Goal: Task Accomplishment & Management: Manage account settings

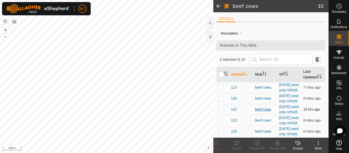
click at [261, 112] on div "beef cows" at bounding box center [265, 109] width 20 height 5
click at [234, 112] on span "121" at bounding box center [234, 109] width 6 height 5
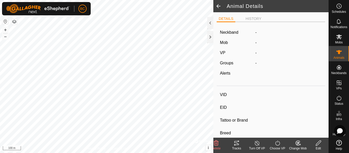
type input "121"
type input "[CREDIT_CARD_NUMBER]"
type input "-"
type input "[PERSON_NAME]"
type input "-"
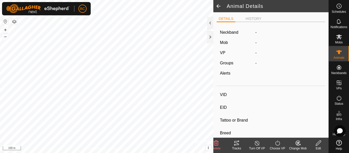
type input "06/2022"
type input "3 years 3 months"
type input "Wet/Lactating"
type input "0 kg"
type input "-"
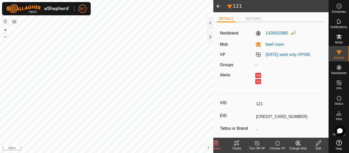
click at [318, 142] on icon at bounding box center [318, 142] width 5 height 5
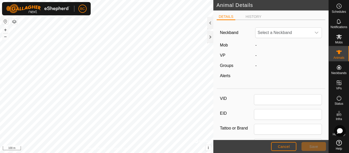
type input "121"
type input "[CREDIT_CARD_NUMBER]"
type input "[PERSON_NAME]"
type input "06/2022"
type input "3 years 3 months"
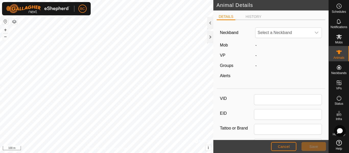
type input "0"
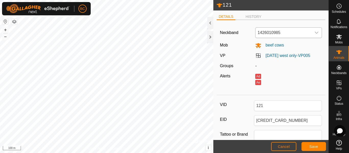
click at [314, 33] on icon "dropdown trigger" at bounding box center [316, 33] width 4 height 4
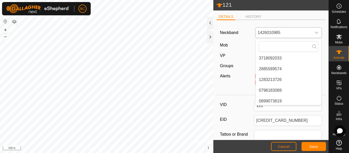
scroll to position [195, 0]
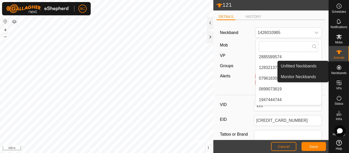
click at [339, 67] on icon at bounding box center [339, 67] width 5 height 5
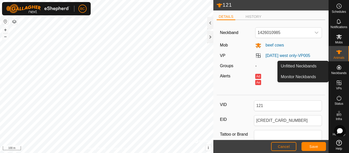
click at [337, 67] on icon at bounding box center [339, 67] width 5 height 5
click at [323, 65] on link "Unfitted Neckbands" at bounding box center [303, 66] width 51 height 10
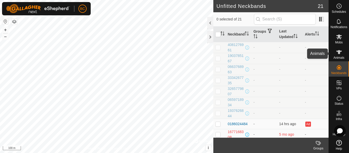
click at [336, 54] on icon at bounding box center [339, 52] width 6 height 4
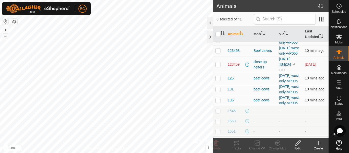
scroll to position [63, 0]
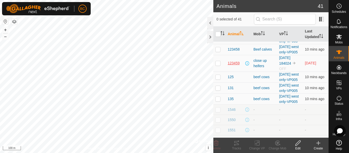
click at [236, 66] on span "123459" at bounding box center [234, 63] width 12 height 5
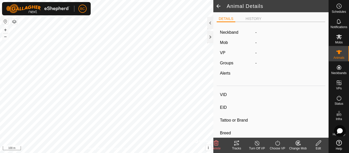
type input "123459"
type input "-"
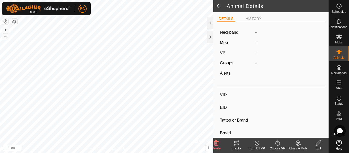
type input "0 kg"
type input "-"
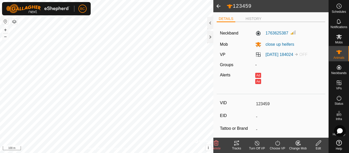
click at [318, 141] on icon at bounding box center [318, 143] width 6 height 6
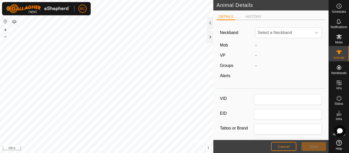
type input "123459"
type input "0"
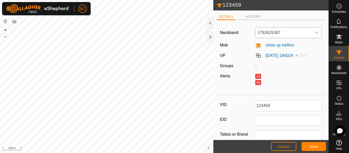
click at [314, 32] on icon "dropdown trigger" at bounding box center [316, 33] width 4 height 4
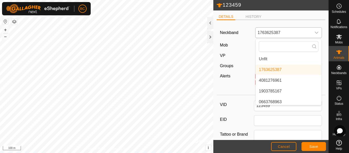
click at [264, 58] on li "Unfit" at bounding box center [289, 59] width 66 height 10
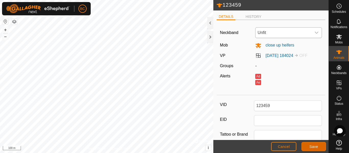
click at [310, 147] on span "Save" at bounding box center [313, 147] width 9 height 4
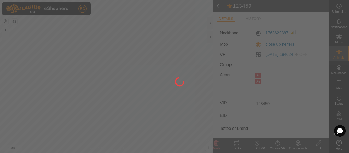
type input "-"
type input "0 kg"
type input "-"
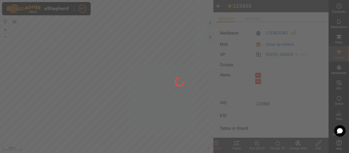
type input "-"
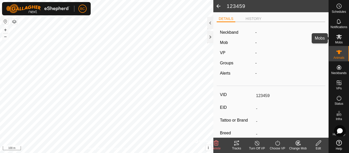
click at [338, 41] on span "Mobs" at bounding box center [338, 42] width 7 height 3
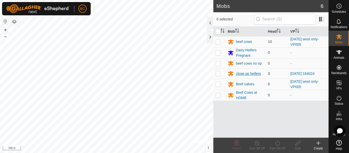
click at [249, 74] on div "close up heifers" at bounding box center [248, 73] width 25 height 5
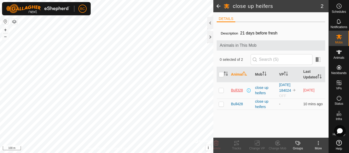
click at [236, 91] on span "Bull328" at bounding box center [237, 90] width 12 height 5
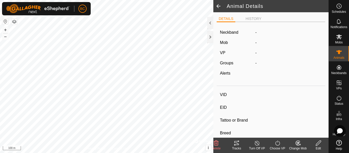
type input "Bull328"
type input "-"
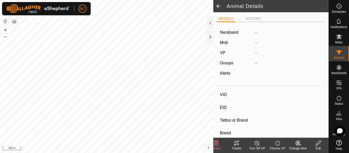
type input "0 kg"
type input "-"
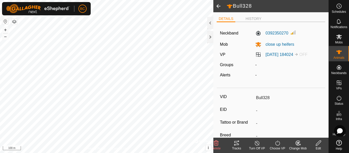
click at [218, 6] on span at bounding box center [218, 6] width 10 height 12
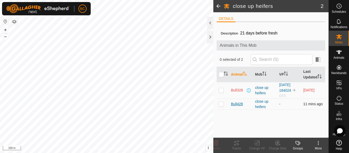
click at [237, 105] on span "Bull428" at bounding box center [237, 103] width 12 height 5
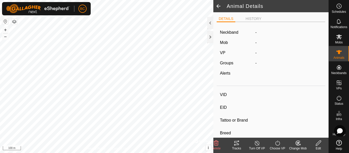
type input "Bull428"
type input "-"
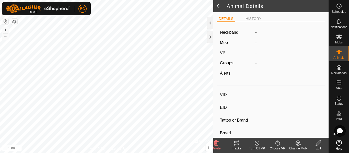
type input "0 kg"
type input "-"
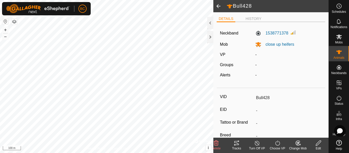
click at [317, 146] on icon at bounding box center [318, 143] width 6 height 6
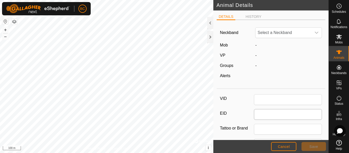
type input "Bull428"
type input "0"
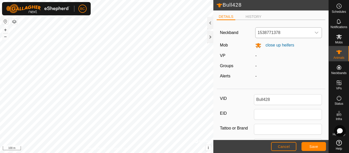
click at [314, 34] on icon "dropdown trigger" at bounding box center [316, 33] width 4 height 4
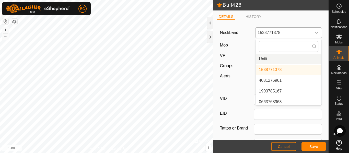
click at [278, 57] on li "Unfit" at bounding box center [289, 59] width 66 height 10
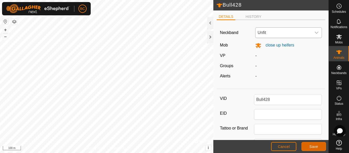
click at [309, 145] on button "Save" at bounding box center [313, 146] width 25 height 9
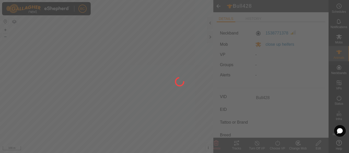
type input "-"
type input "0 kg"
type input "-"
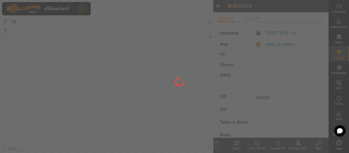
type input "-"
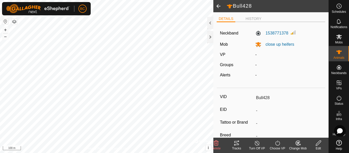
click at [219, 6] on span at bounding box center [218, 6] width 10 height 12
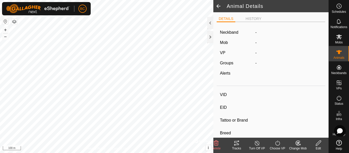
type input "Bull428"
type input "-"
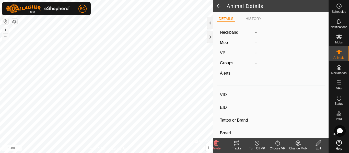
type input "0 kg"
type input "-"
click at [219, 6] on span at bounding box center [218, 6] width 10 height 12
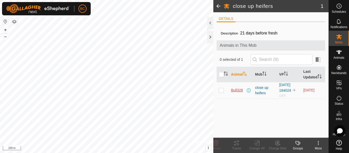
click at [238, 89] on span "Bull328" at bounding box center [237, 90] width 12 height 5
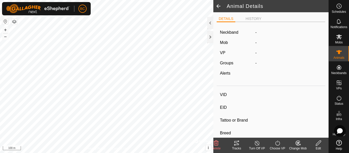
type input "Bull328"
type input "-"
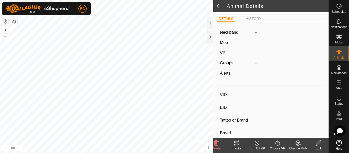
type input "0 kg"
type input "-"
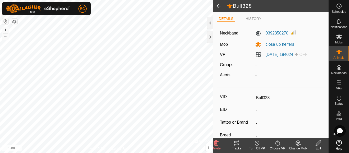
click at [319, 143] on icon at bounding box center [318, 143] width 6 height 6
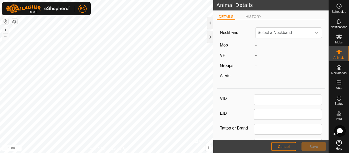
type input "Bull328"
type input "0"
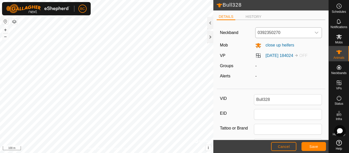
click at [315, 32] on icon "dropdown trigger" at bounding box center [317, 33] width 4 height 2
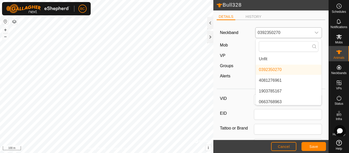
click at [279, 60] on li "Unfit" at bounding box center [289, 59] width 66 height 10
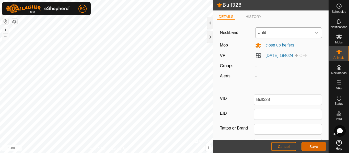
click at [320, 147] on button "Save" at bounding box center [313, 146] width 25 height 9
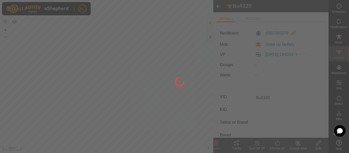
type input "-"
type input "0 kg"
type input "-"
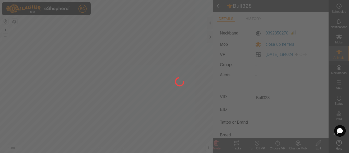
type input "-"
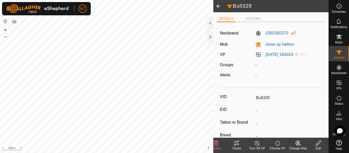
click at [218, 6] on span at bounding box center [218, 6] width 10 height 12
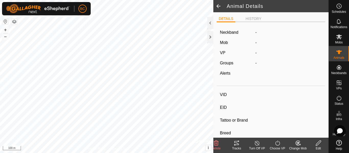
type input "Bull328"
type input "-"
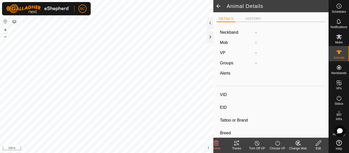
type input "0 kg"
type input "-"
click at [134, 0] on html "BC Schedules Notifications Mobs Animals Neckbands VPs Status Infra Heatmap Help…" at bounding box center [174, 76] width 349 height 153
type input "121"
type input "[CREDIT_CARD_NUMBER]"
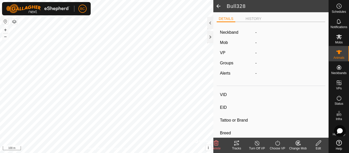
type input "-"
type input "[PERSON_NAME]"
type input "-"
type input "06/2022"
type input "3 years 3 months"
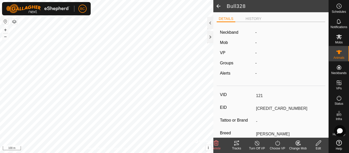
type input "Wet/Lactating"
type input "0 kg"
type input "-"
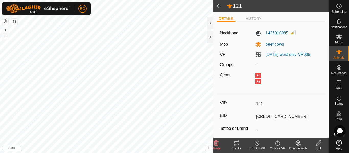
click at [319, 144] on icon at bounding box center [318, 142] width 5 height 5
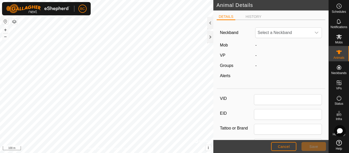
type input "121"
type input "[CREDIT_CARD_NUMBER]"
type input "[PERSON_NAME]"
type input "06/2022"
type input "3 years 3 months"
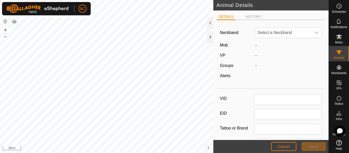
type input "0"
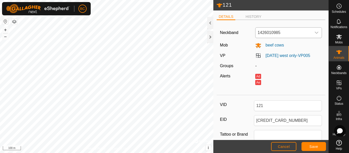
click at [311, 32] on div "dropdown trigger" at bounding box center [316, 33] width 10 height 10
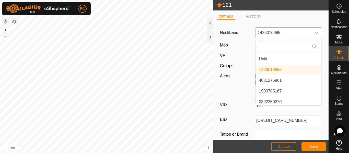
click at [278, 59] on li "Unfit" at bounding box center [289, 59] width 66 height 10
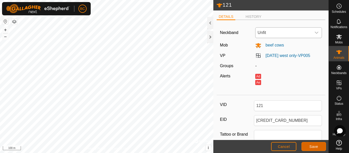
click at [318, 147] on button "Save" at bounding box center [313, 146] width 25 height 9
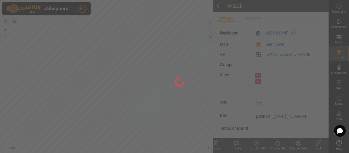
type input "-"
type input "0 kg"
type input "-"
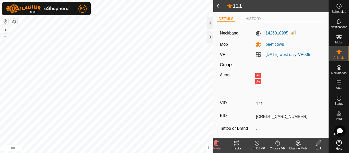
click at [211, 22] on div at bounding box center [210, 23] width 6 height 12
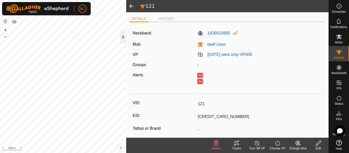
click at [121, 38] on div at bounding box center [123, 37] width 6 height 12
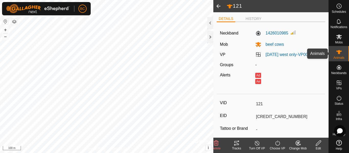
click at [339, 52] on icon at bounding box center [339, 52] width 6 height 6
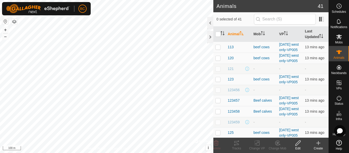
click at [218, 71] on p-checkbox at bounding box center [217, 69] width 5 height 4
checkbox input "true"
click at [299, 144] on icon at bounding box center [297, 142] width 5 height 5
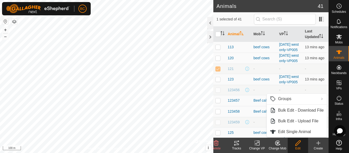
click at [297, 147] on div "Edit" at bounding box center [298, 148] width 20 height 5
click at [231, 72] on span "121" at bounding box center [231, 68] width 6 height 5
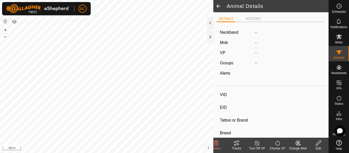
type input "121"
type input "[CREDIT_CARD_NUMBER]"
type input "-"
type input "[PERSON_NAME]"
type input "-"
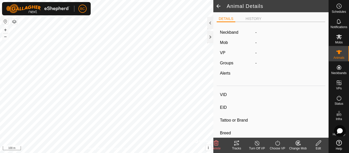
type input "06/2022"
type input "3 years 3 months"
type input "Wet/Lactating"
type input "0 kg"
type input "-"
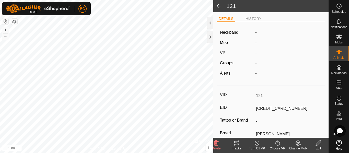
click at [318, 144] on icon at bounding box center [318, 143] width 6 height 6
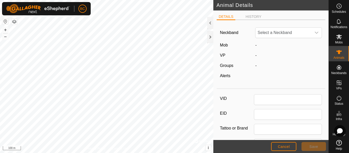
type input "121"
type input "[CREDIT_CARD_NUMBER]"
type input "[PERSON_NAME]"
type input "06/2022"
type input "3 years 3 months"
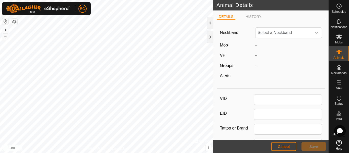
type input "0"
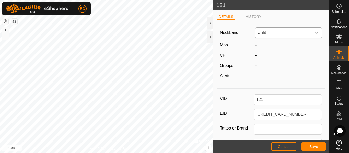
click at [314, 31] on icon "dropdown trigger" at bounding box center [316, 33] width 4 height 4
click at [274, 94] on li "1538771378" at bounding box center [289, 94] width 66 height 10
click at [308, 147] on button "Save" at bounding box center [313, 146] width 25 height 9
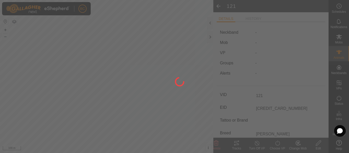
type input "-"
type input "0 kg"
type input "-"
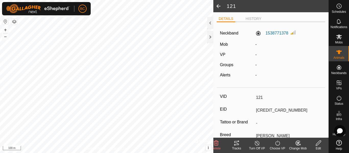
click at [277, 143] on icon at bounding box center [277, 143] width 6 height 6
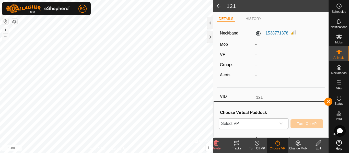
click at [280, 124] on icon "dropdown trigger" at bounding box center [281, 124] width 4 height 4
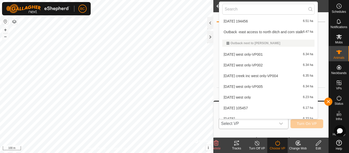
scroll to position [201, 0]
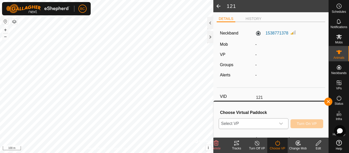
click at [115, 153] on html "BC Schedules Notifications Mobs Animals Neckbands VPs Status Infra Heatmap Help…" at bounding box center [174, 76] width 349 height 153
click at [280, 124] on icon "dropdown trigger" at bounding box center [281, 124] width 4 height 4
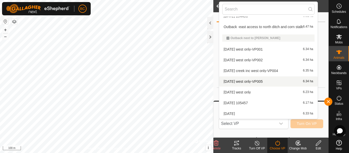
click at [239, 81] on li "[DATE] west only-VP005 6.34 ha" at bounding box center [268, 81] width 98 height 10
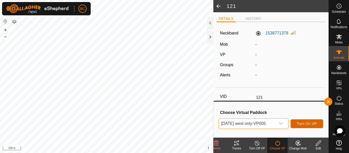
click at [304, 124] on span "Turn On VP" at bounding box center [307, 124] width 20 height 4
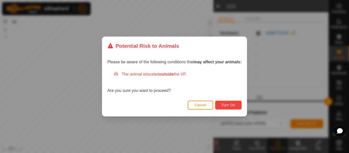
click at [230, 105] on span "Turn On" at bounding box center [228, 105] width 14 height 4
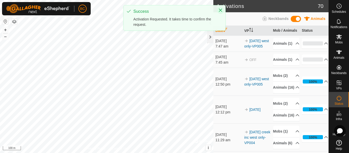
click at [220, 11] on icon "Close" at bounding box center [220, 10] width 4 height 4
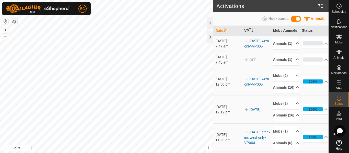
click at [116, 153] on html "BC Schedules Notifications Mobs Animals Neckbands VPs Status Infra Heatmap Help…" at bounding box center [174, 76] width 349 height 153
click at [130, 153] on html "BC Schedules Notifications Mobs Animals Neckbands VPs Status Infra Heatmap Help…" at bounding box center [174, 76] width 349 height 153
